Goal: Task Accomplishment & Management: Use online tool/utility

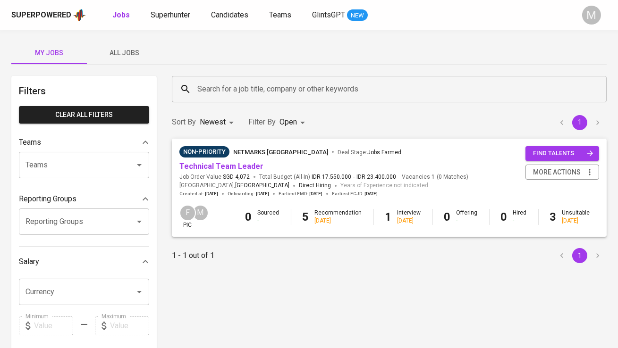
click at [135, 54] on span "All Jobs" at bounding box center [124, 53] width 64 height 12
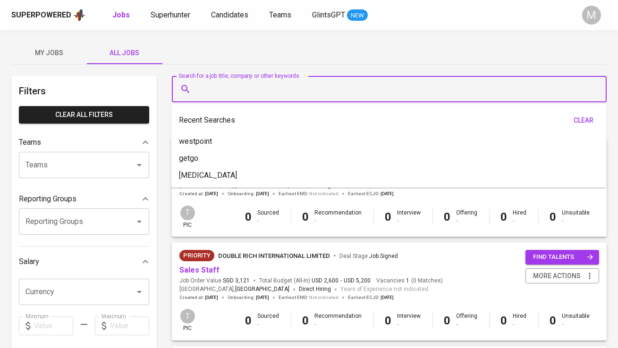
click at [233, 90] on input "Search for a job title, company or other keywords" at bounding box center [391, 89] width 393 height 18
click at [239, 159] on li "getgo" at bounding box center [388, 158] width 434 height 17
type input "getgo"
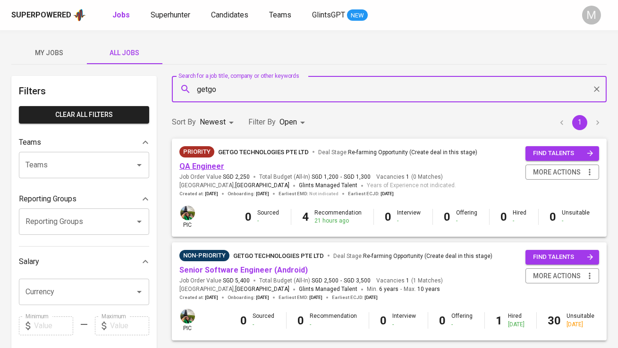
click at [210, 164] on link "QA Engineer" at bounding box center [201, 166] width 45 height 9
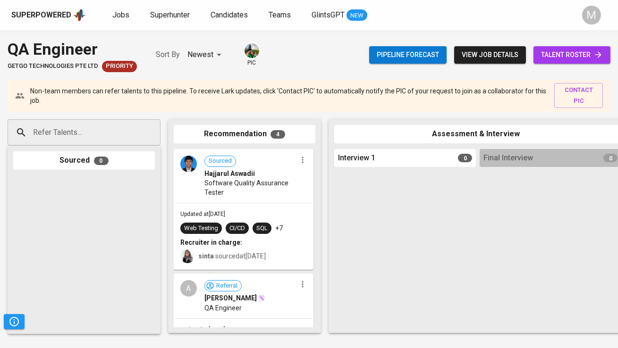
click at [592, 45] on div "Pipeline forecast view job details talent roster" at bounding box center [489, 55] width 241 height 34
click at [586, 50] on span "talent roster" at bounding box center [572, 55] width 62 height 12
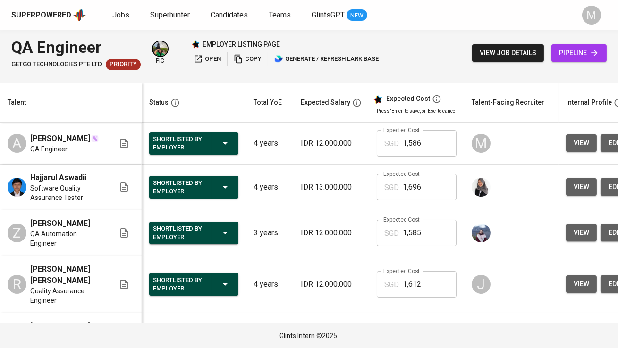
click at [56, 264] on span "[PERSON_NAME] [PERSON_NAME]" at bounding box center [66, 275] width 73 height 23
drag, startPoint x: 56, startPoint y: 264, endPoint x: 113, endPoint y: 267, distance: 57.6
click at [113, 267] on div "[PERSON_NAME] [PERSON_NAME] Quality Assurance Engineer" at bounding box center [61, 285] width 107 height 42
click at [98, 286] on span "Quality Assurance Engineer" at bounding box center [66, 295] width 73 height 19
drag, startPoint x: 30, startPoint y: 266, endPoint x: 54, endPoint y: 267, distance: 24.5
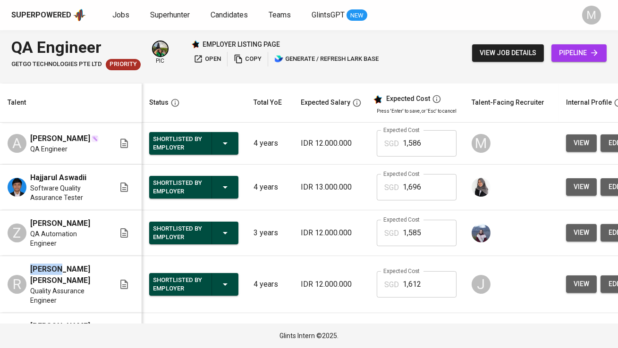
click at [55, 267] on div "[PERSON_NAME] [PERSON_NAME] Quality Assurance Engineer" at bounding box center [61, 285] width 107 height 42
click at [63, 286] on span "Quality Assurance Engineer" at bounding box center [66, 295] width 73 height 19
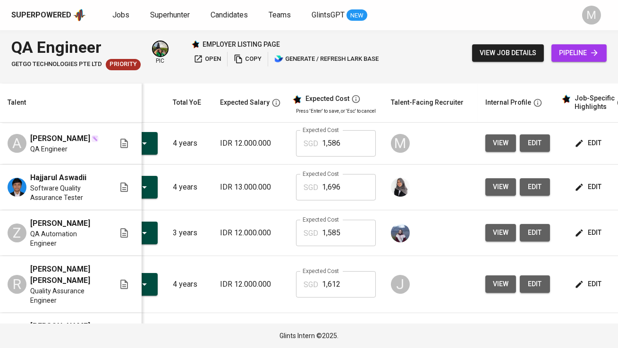
scroll to position [0, 86]
